Goal: Task Accomplishment & Management: Use online tool/utility

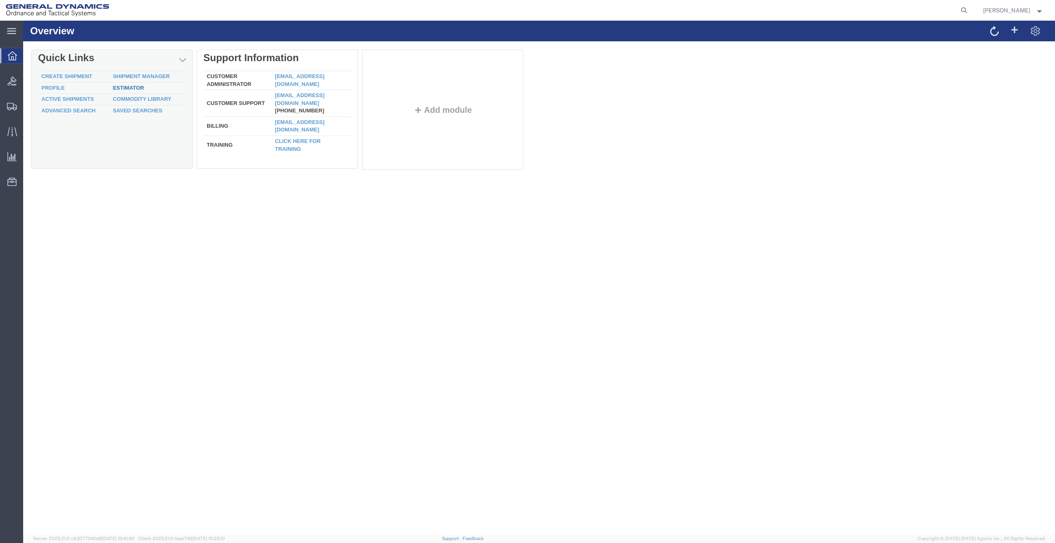
click at [119, 85] on link "Estimator" at bounding box center [128, 88] width 31 height 6
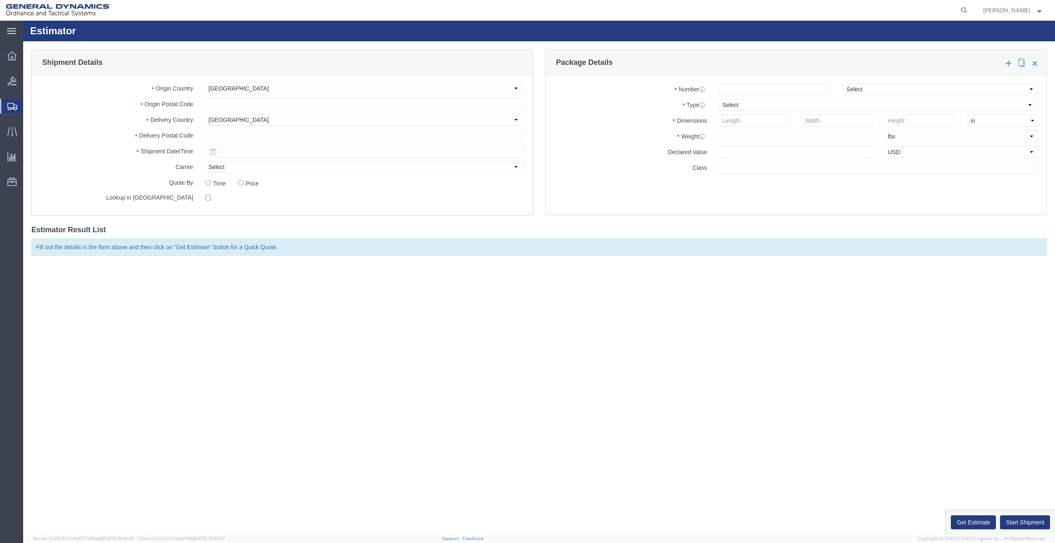
click at [335, 96] on div "Origin Country Select [GEOGRAPHIC_DATA] [GEOGRAPHIC_DATA] [GEOGRAPHIC_DATA] [GE…" at bounding box center [282, 144] width 501 height 141
click at [346, 101] on input "text" at bounding box center [364, 104] width 319 height 12
type input "04072"
type input "03598"
click at [212, 150] on icon at bounding box center [213, 151] width 7 height 7
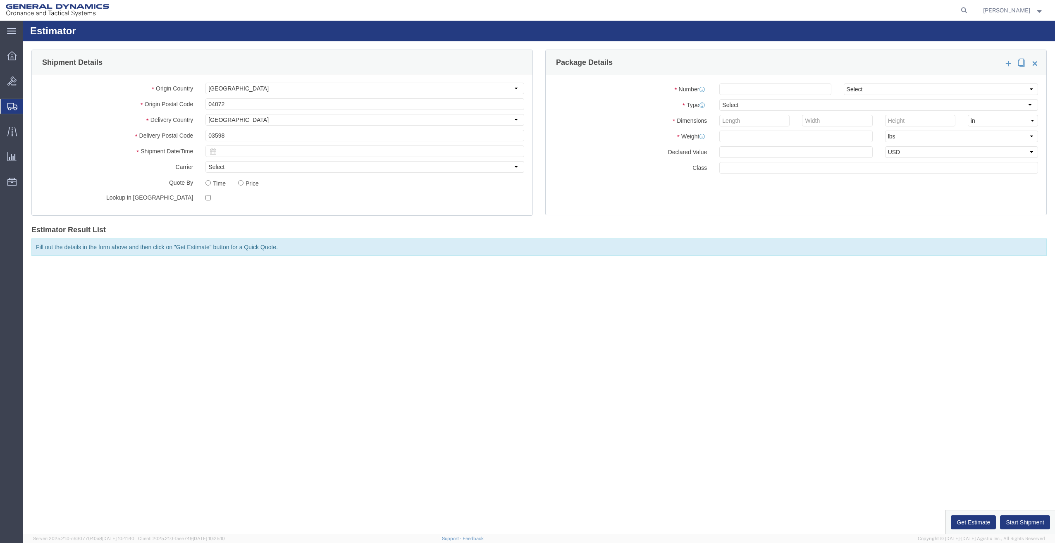
click at [213, 150] on icon at bounding box center [213, 151] width 7 height 7
click at [229, 151] on input "text" at bounding box center [364, 151] width 319 height 12
click at [510, 264] on div "Please fix the following errors Shipment Details Origin Country Select [GEOGRAP…" at bounding box center [539, 155] width 1032 height 228
click at [239, 148] on input "text" at bounding box center [364, 151] width 319 height 12
click at [253, 212] on td "15" at bounding box center [251, 215] width 12 height 12
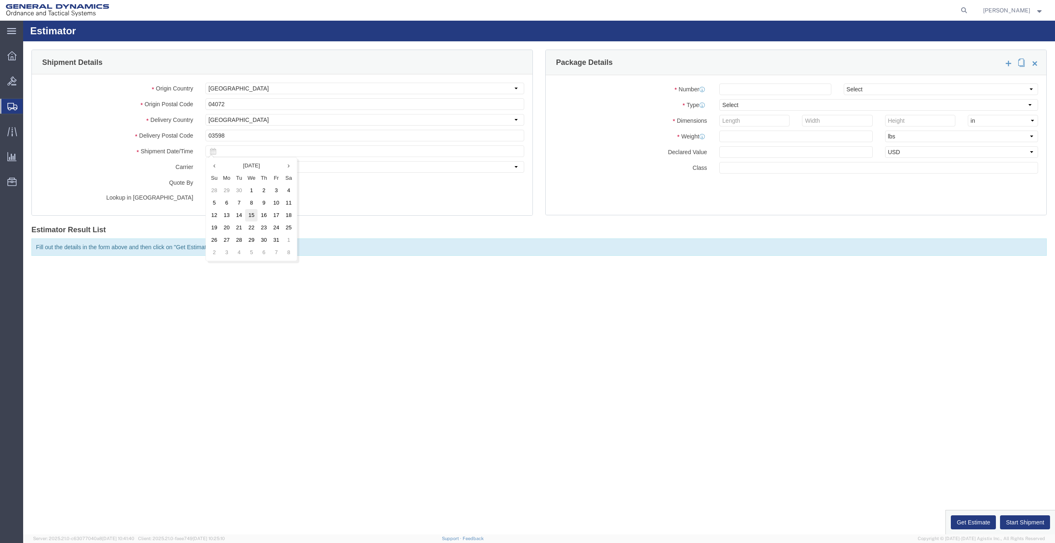
type input "[DATE]"
click at [773, 87] on input "number" at bounding box center [775, 89] width 112 height 12
type input "1"
click at [757, 105] on select "Select Bale(s) Basket(s) Bolt(s) Bottle(s) Buckets Bulk Bundle(s) Can(s) Cardbo…" at bounding box center [878, 105] width 319 height 12
click at [719, 99] on select "Select Bale(s) Basket(s) Bolt(s) Bottle(s) Buckets Bulk Bundle(s) Can(s) Cardbo…" at bounding box center [878, 105] width 319 height 12
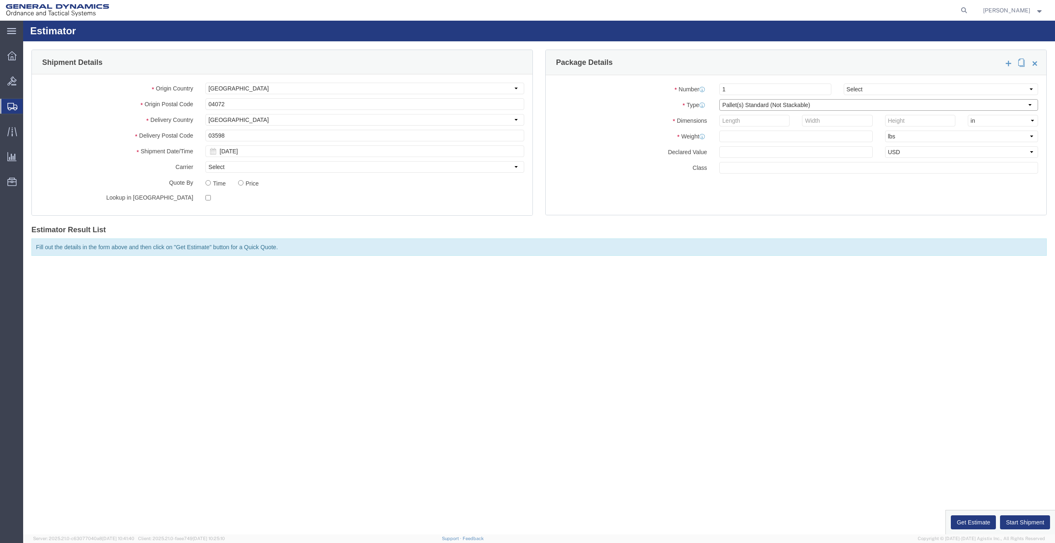
click at [773, 105] on select "Select Bale(s) Basket(s) Bolt(s) Bottle(s) Buckets Bulk Bundle(s) Can(s) Cardbo…" at bounding box center [878, 105] width 319 height 12
select select "PONS"
click at [719, 99] on select "Select Bale(s) Basket(s) Bolt(s) Bottle(s) Buckets Bulk Bundle(s) Can(s) Cardbo…" at bounding box center [878, 105] width 319 height 12
click at [753, 125] on input "number" at bounding box center [754, 121] width 70 height 12
drag, startPoint x: 733, startPoint y: 126, endPoint x: 708, endPoint y: 129, distance: 25.0
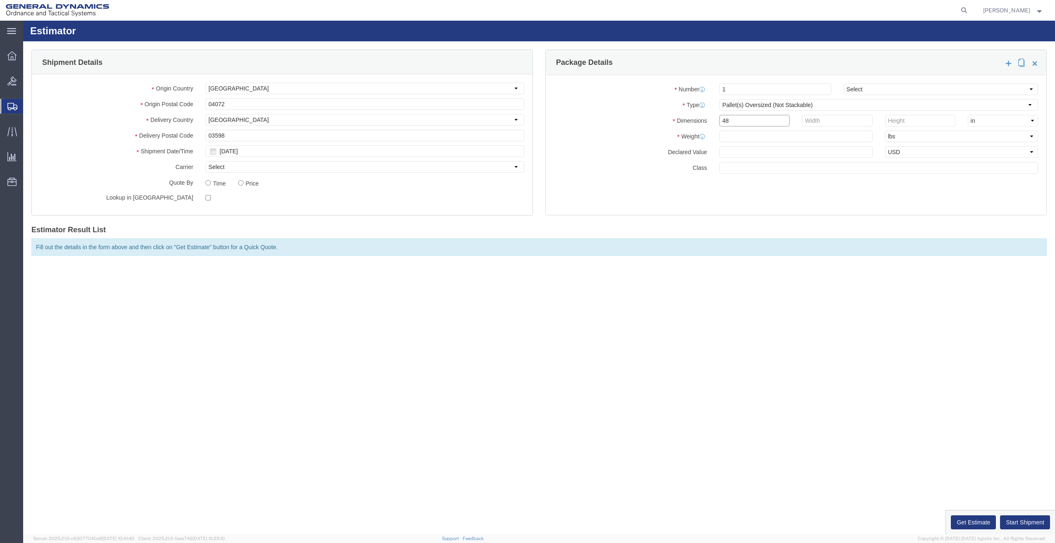
click at [708, 129] on div "Number 1 Select Air Less than Truckload Multi-Leg Ocean Freight Rail Small Parc…" at bounding box center [796, 145] width 501 height 140
type input "51"
type input "40"
type input "35"
type input "2500"
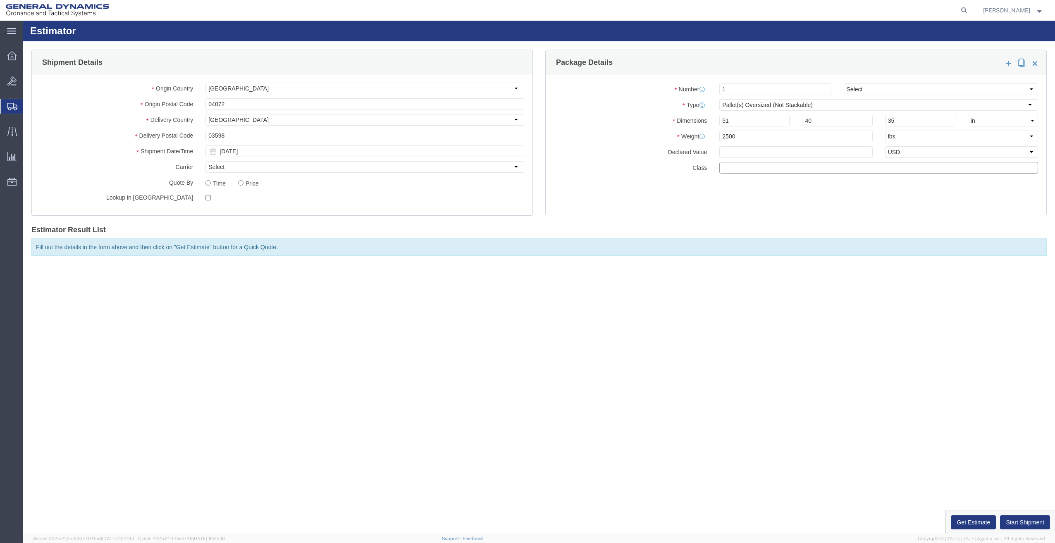
click at [750, 168] on input "text" at bounding box center [878, 168] width 319 height 12
type input "85"
click at [1007, 63] on span at bounding box center [1008, 63] width 8 height 9
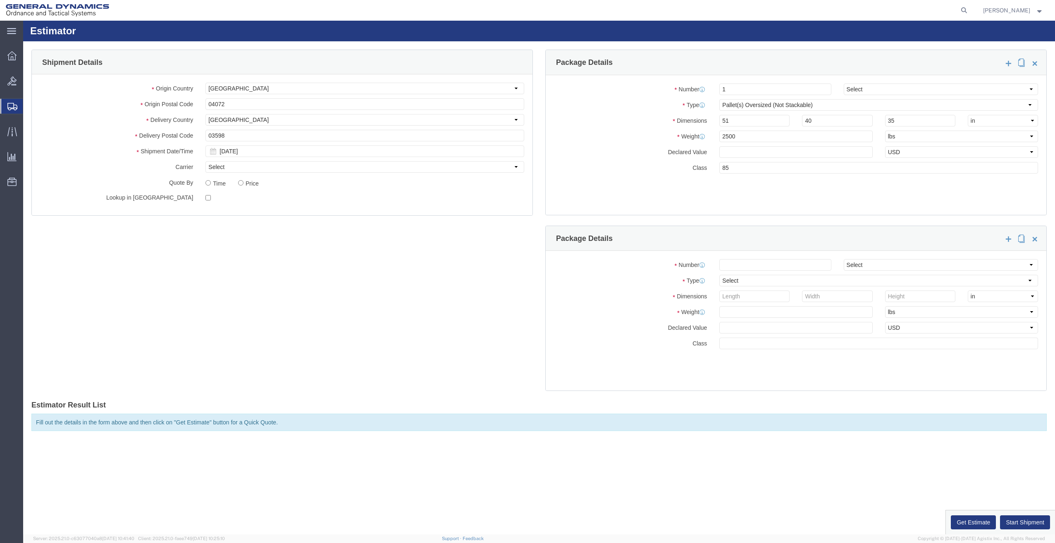
click at [1034, 238] on span at bounding box center [1034, 238] width 8 height 9
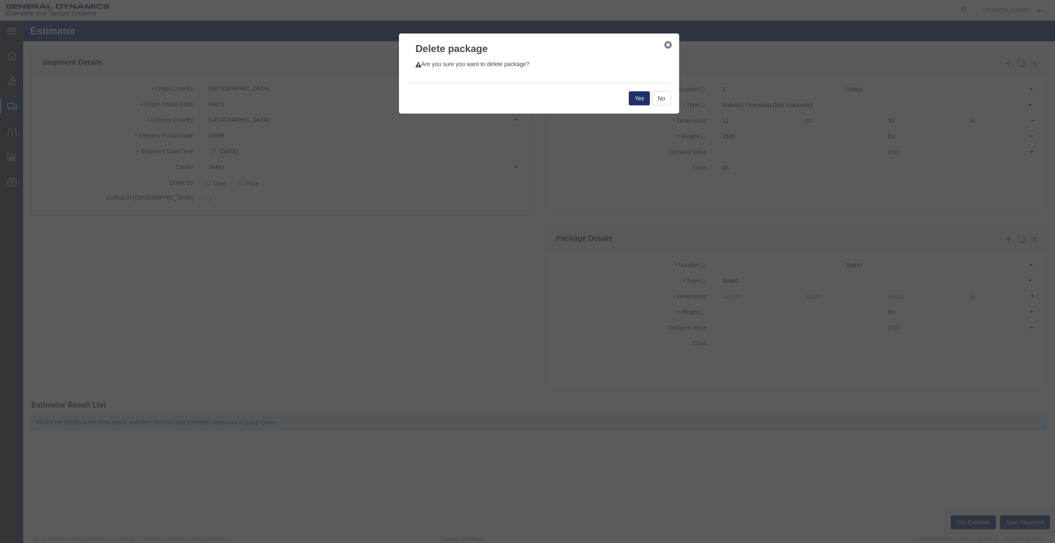
click at [642, 97] on button "Yes" at bounding box center [639, 98] width 21 height 14
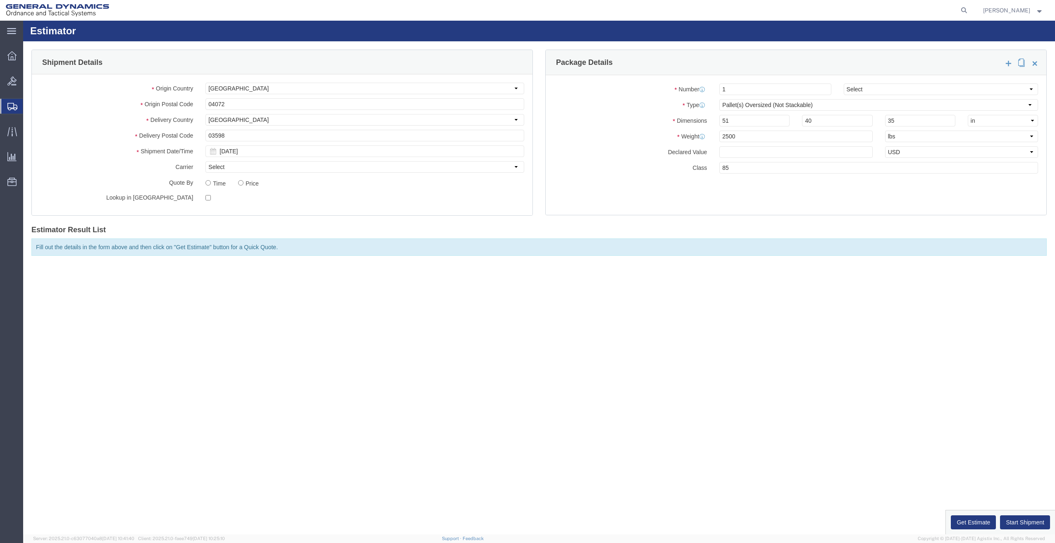
click at [1021, 62] on span at bounding box center [1021, 62] width 7 height 9
select select "PONS"
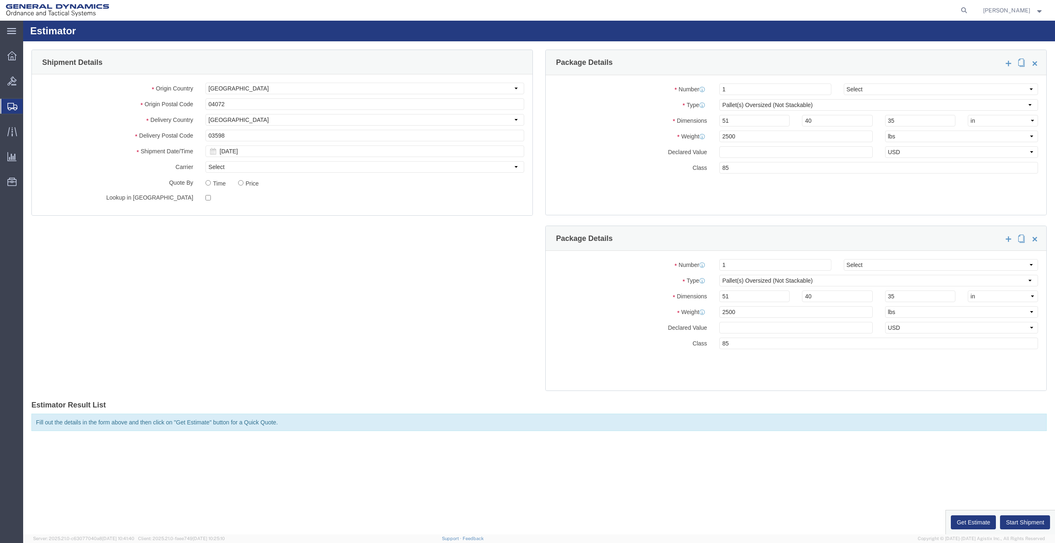
click at [1036, 239] on span at bounding box center [1034, 238] width 8 height 9
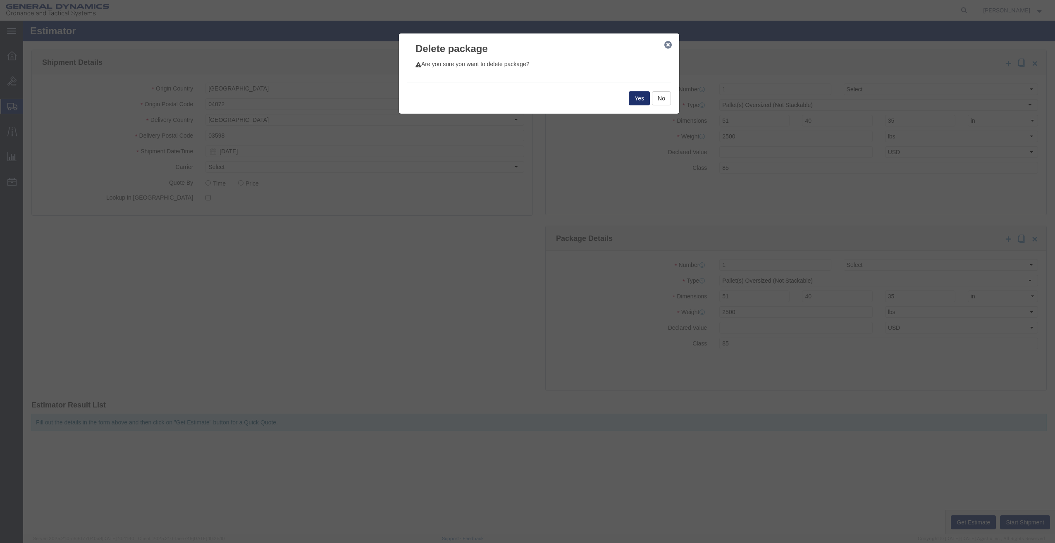
click at [635, 99] on button "Yes" at bounding box center [639, 98] width 21 height 14
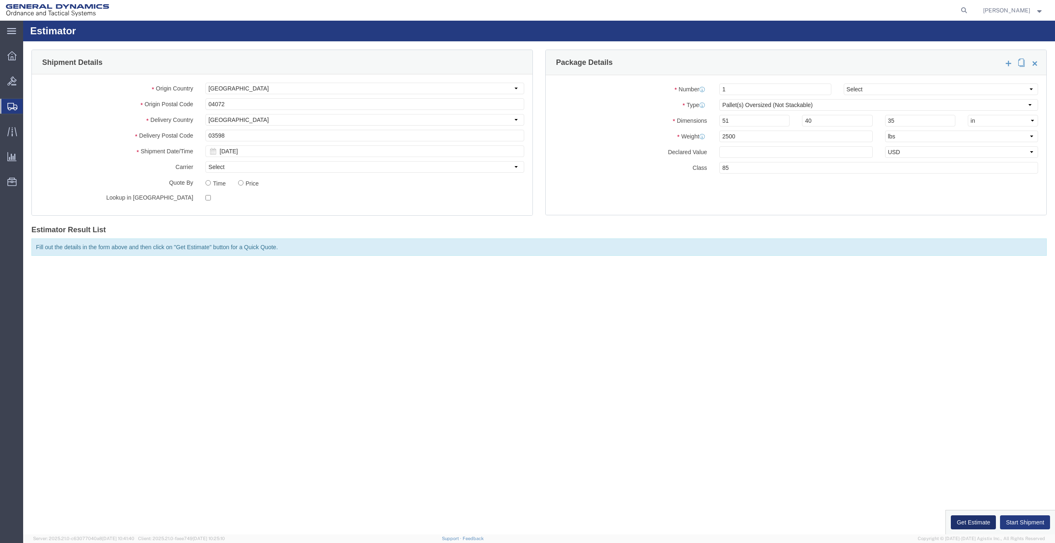
click at [963, 524] on button "Get Estimate" at bounding box center [973, 522] width 45 height 14
